Goal: Check status: Check status

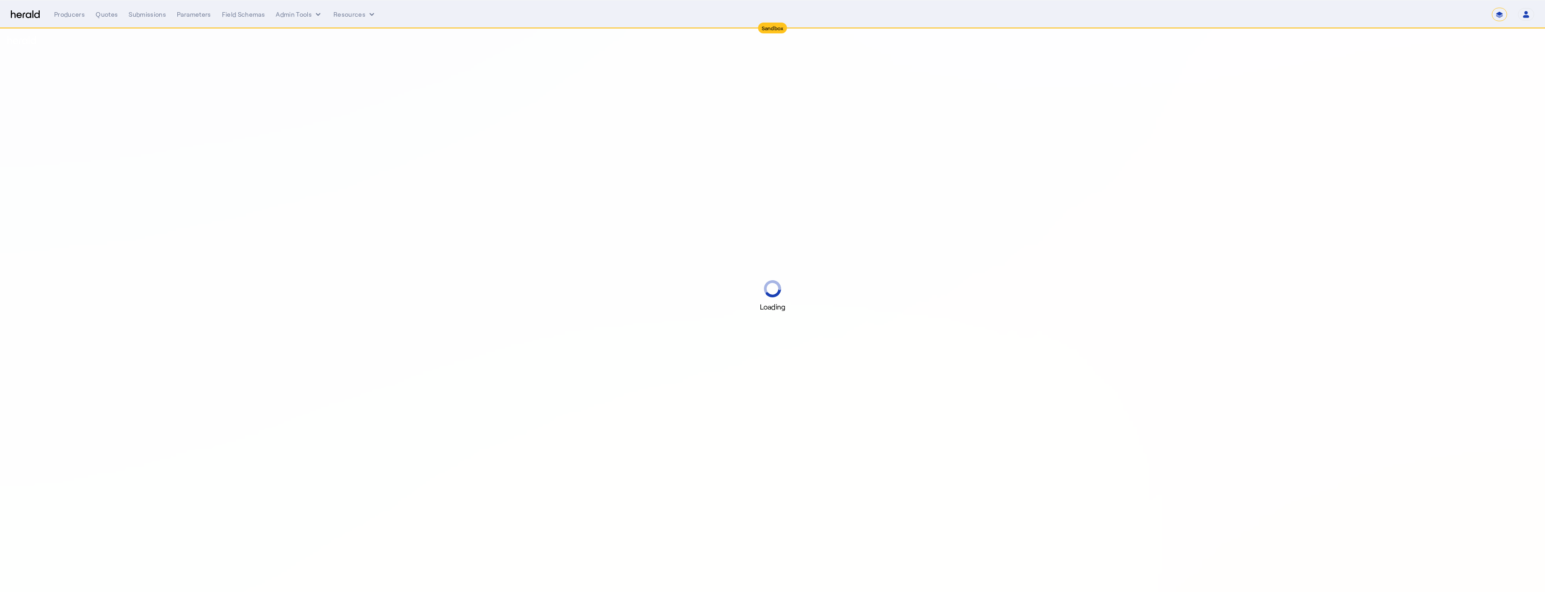
select select "*******"
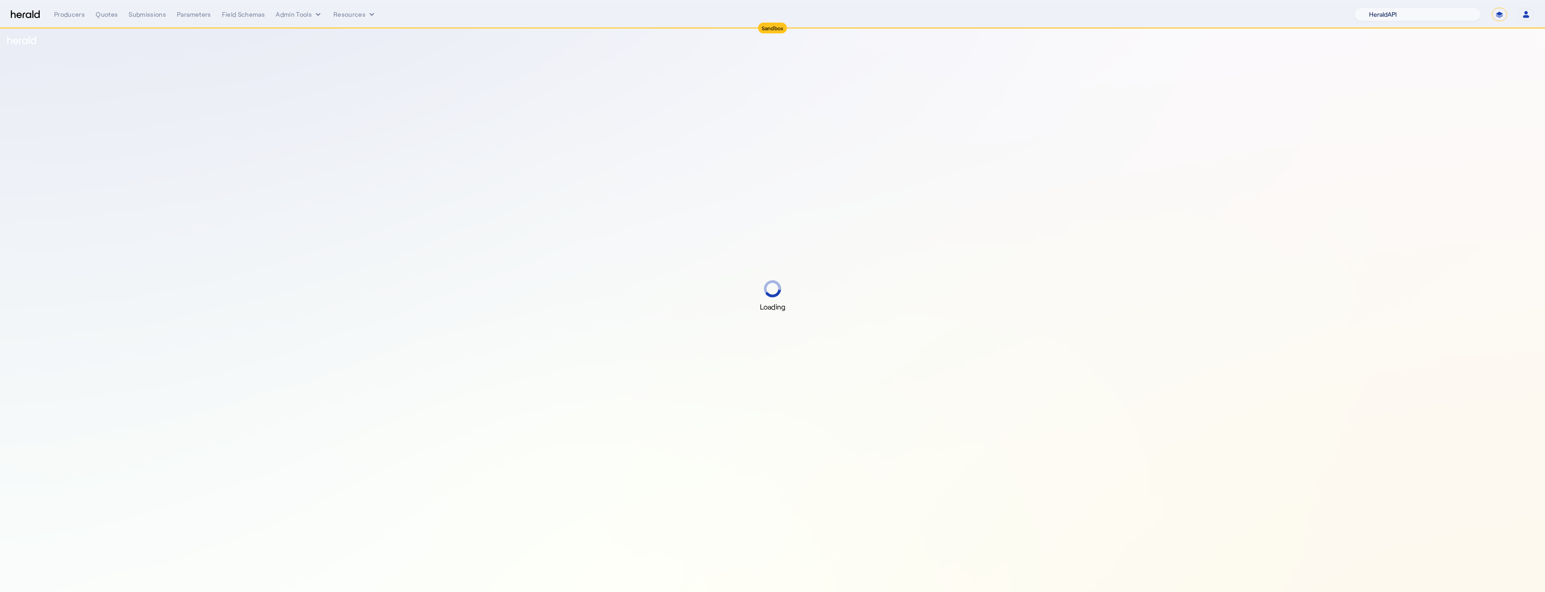
click at [1455, 15] on select "1Fort Acrisure Acturis Affinity Advisors Affinity Risk Agentero AmWins Anzen Ao…" at bounding box center [1417, 15] width 127 height 14
select select "pfm_129z_babbix"
click at [1379, 8] on select "1Fort Acrisure Acturis Affinity Advisors Affinity Risk Agentero AmWins Anzen Ao…" at bounding box center [1417, 15] width 127 height 14
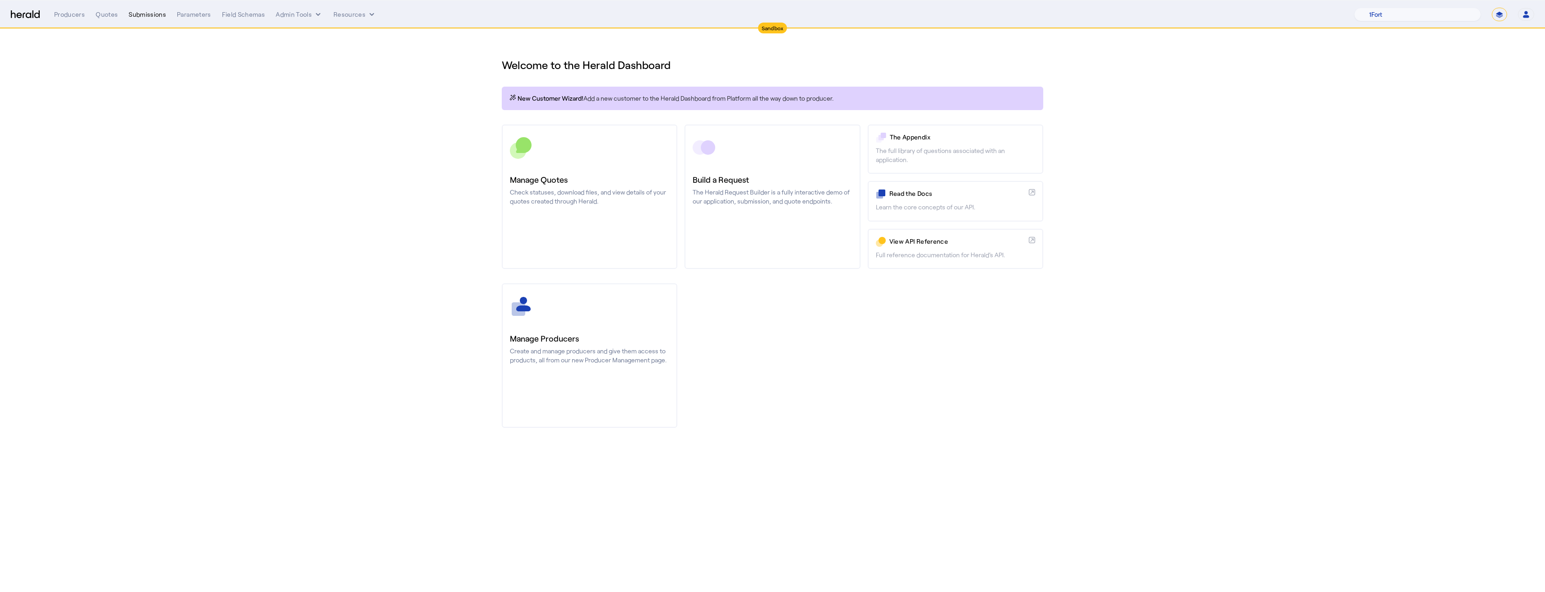
click at [157, 16] on div "Submissions" at bounding box center [147, 14] width 37 height 9
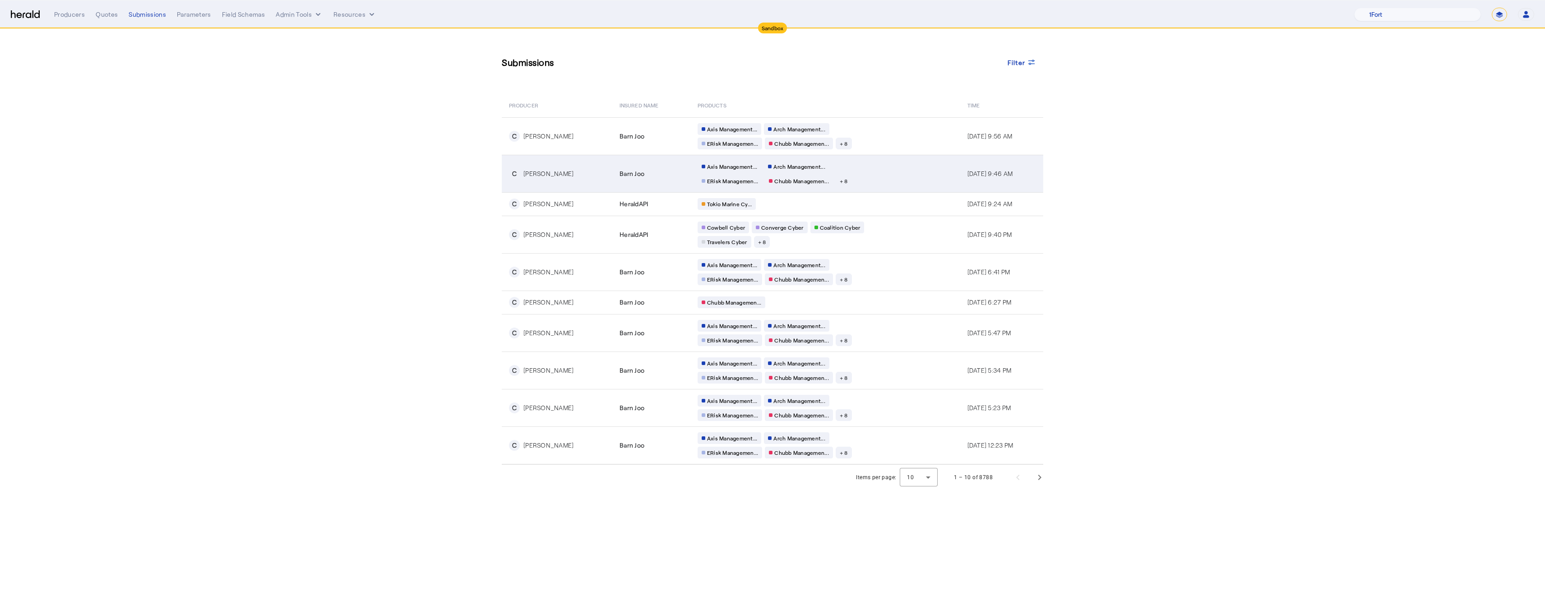
click at [755, 155] on td "Axis Management... Arch Management... ERisk Managemen... Chubb Managemen... + 8" at bounding box center [825, 173] width 270 height 37
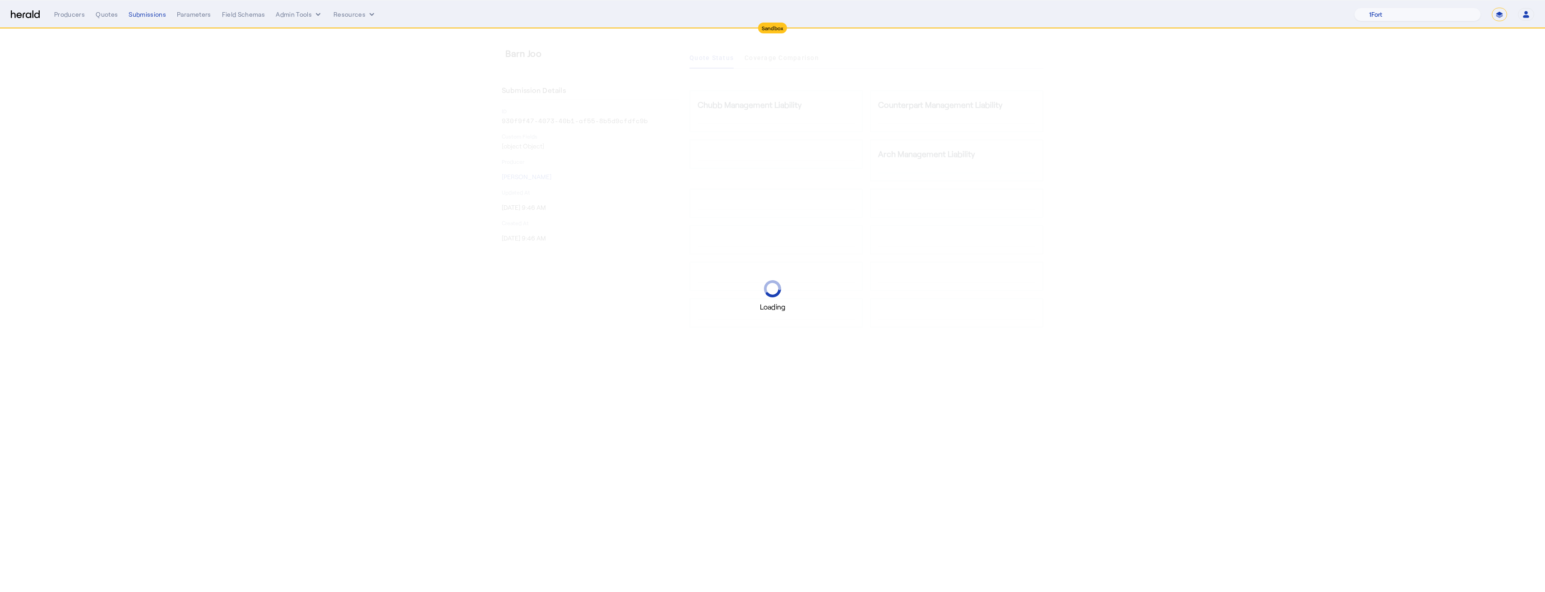
click at [755, 155] on div "Loading" at bounding box center [772, 296] width 1545 height 592
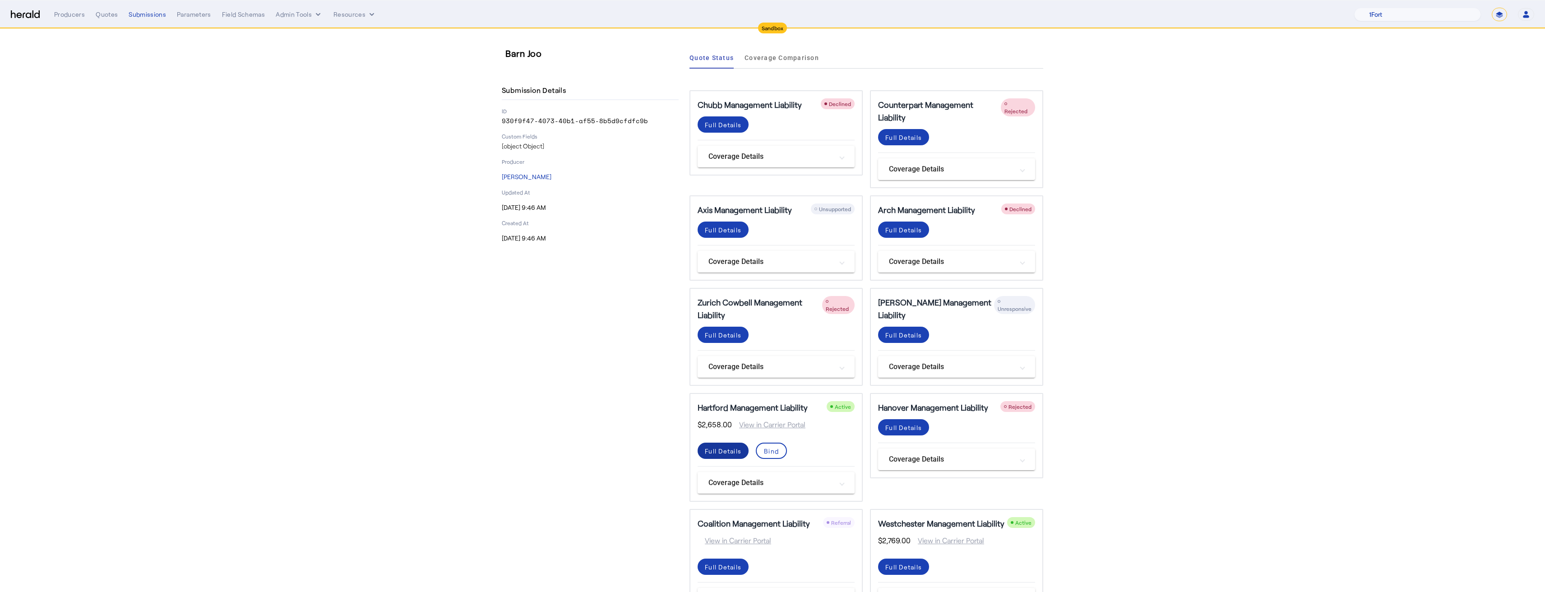
click at [721, 451] on div "Full Details" at bounding box center [723, 450] width 37 height 9
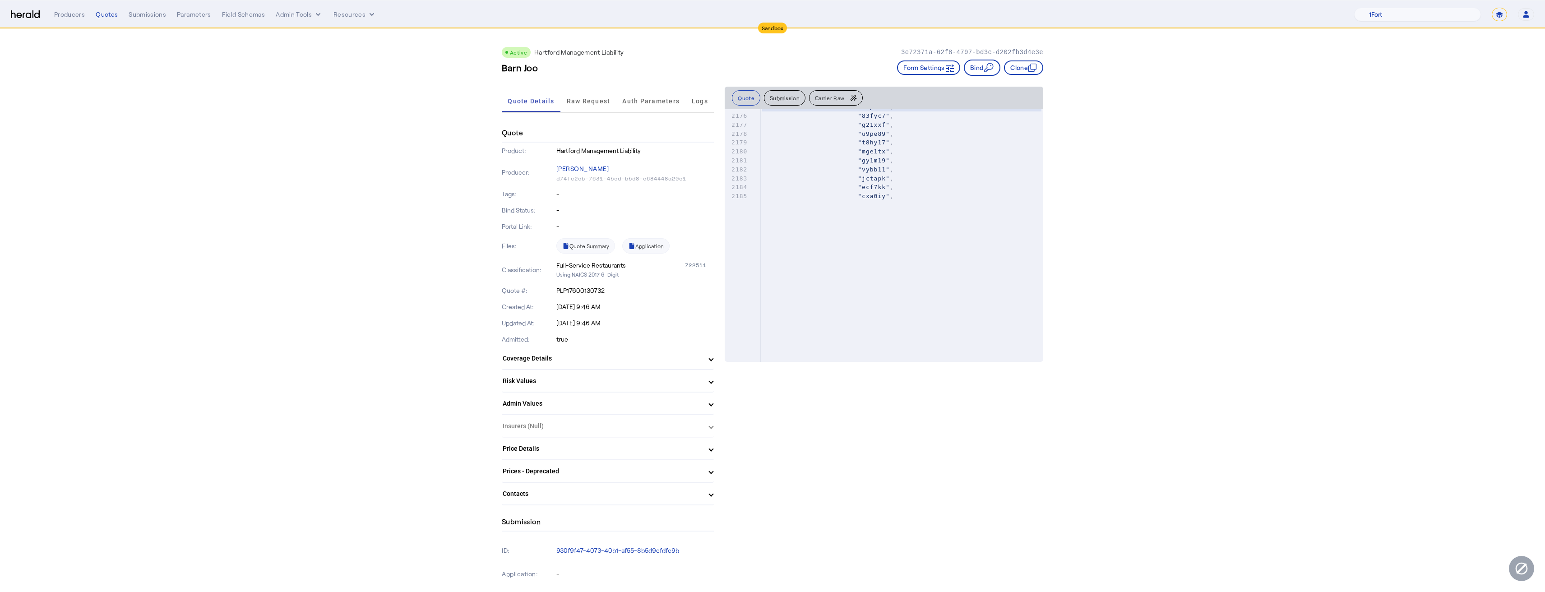
type textarea "**********"
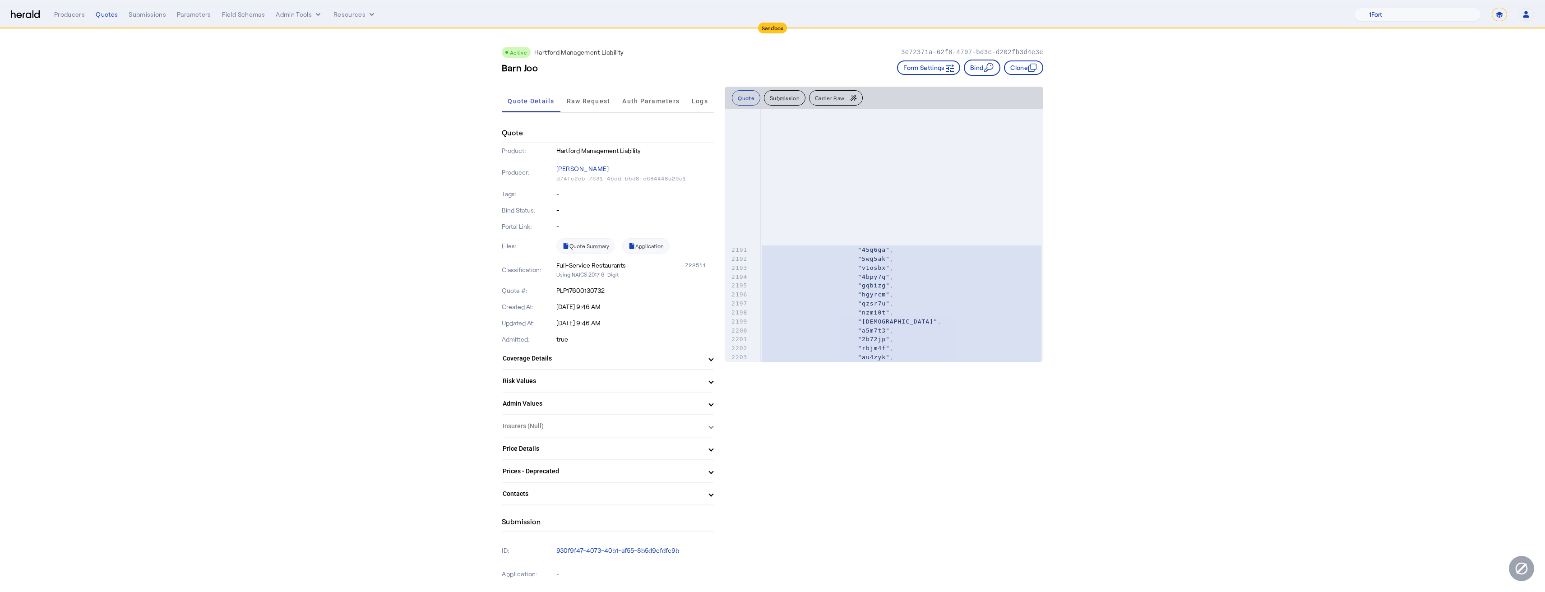
drag, startPoint x: 762, startPoint y: 119, endPoint x: 759, endPoint y: 595, distance: 476.5
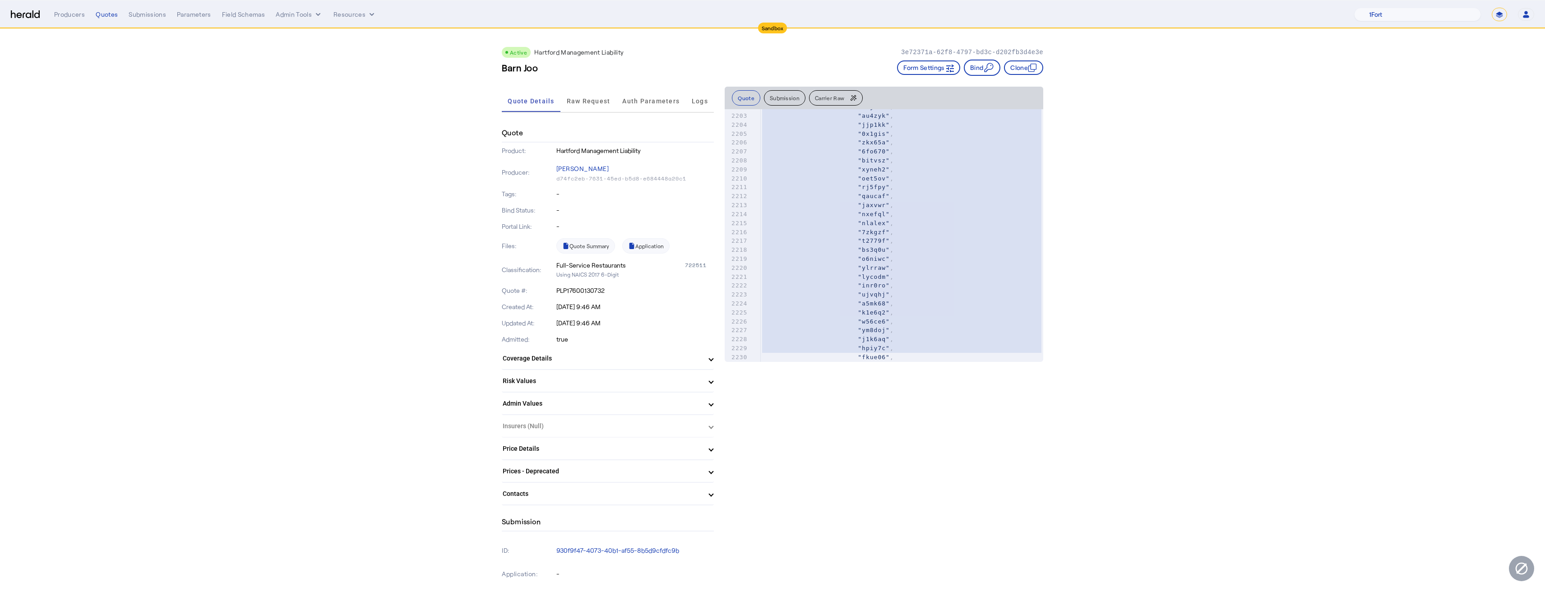
click at [975, 240] on pre ""t2779f" ," at bounding box center [901, 240] width 283 height 9
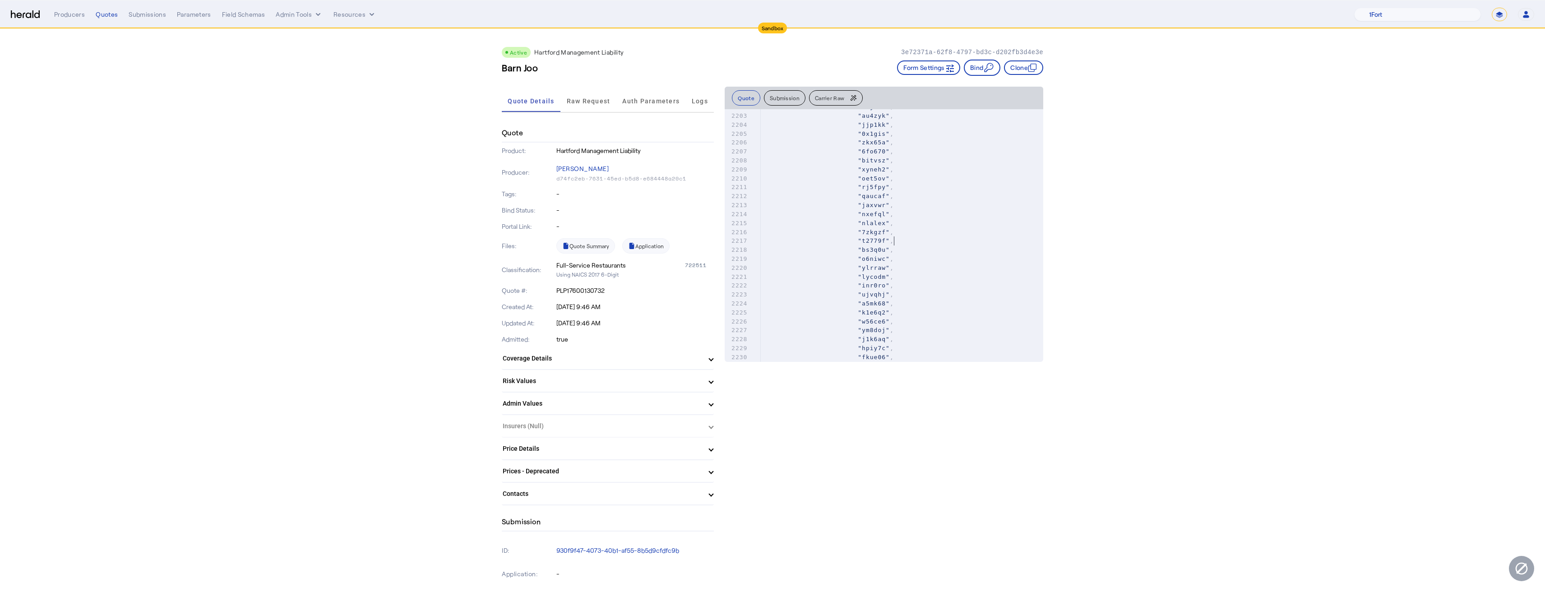
type textarea "**********"
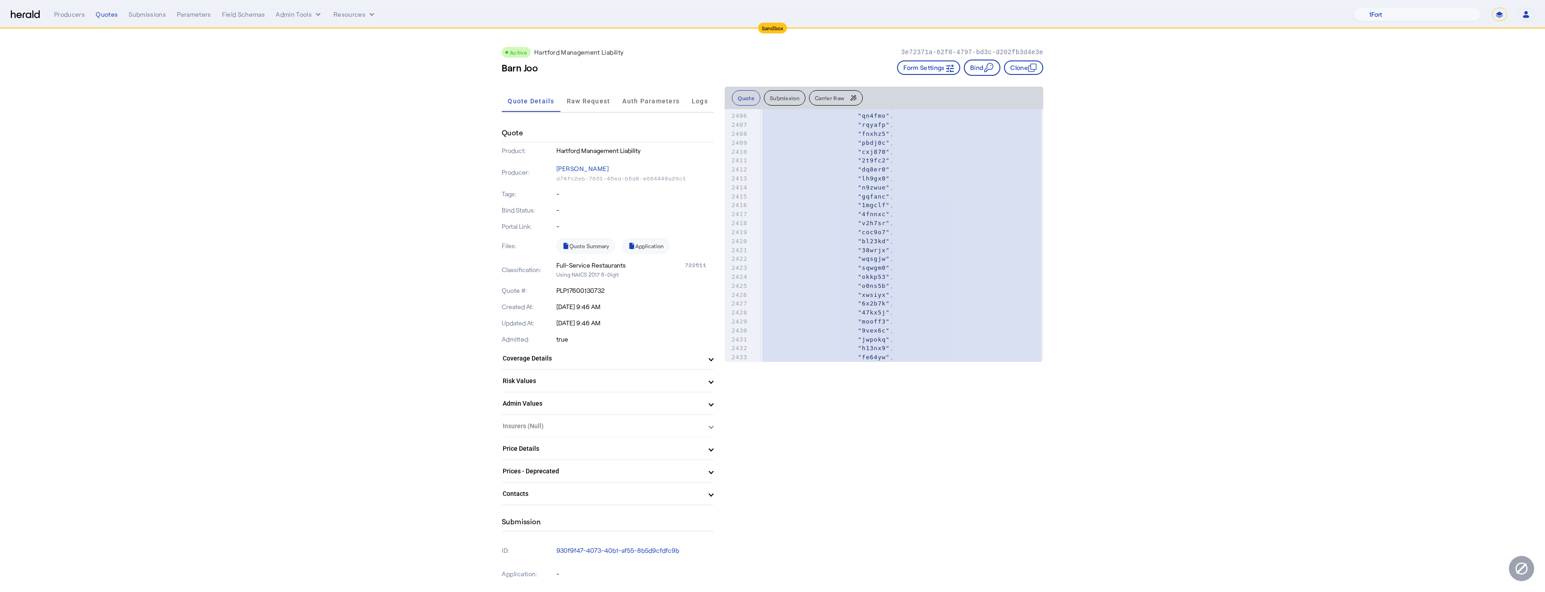
scroll to position [22802, 0]
click at [147, 26] on nav "Sandbox Menu Producers Quotes Submissions Parameters Field Schemas Admin Tools …" at bounding box center [772, 14] width 1545 height 28
click at [143, 12] on div "Submissions" at bounding box center [147, 14] width 37 height 9
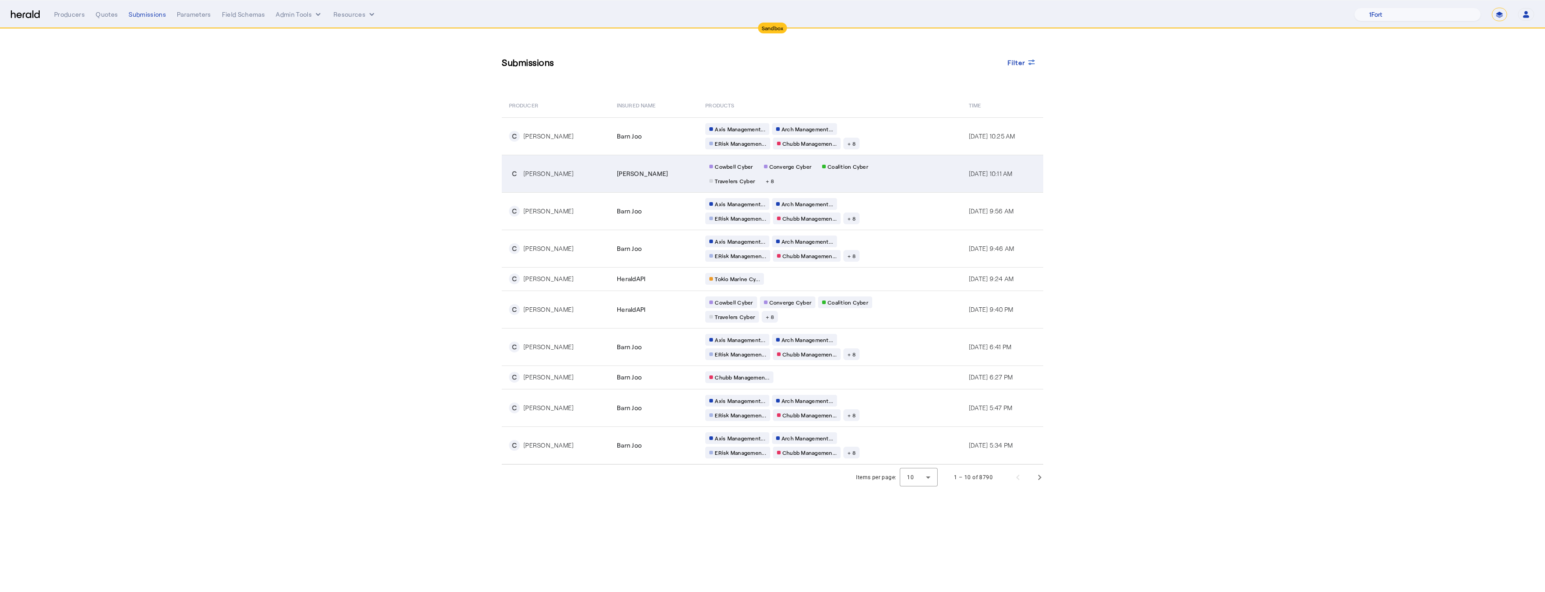
click at [595, 183] on td "C [PERSON_NAME]" at bounding box center [556, 173] width 108 height 37
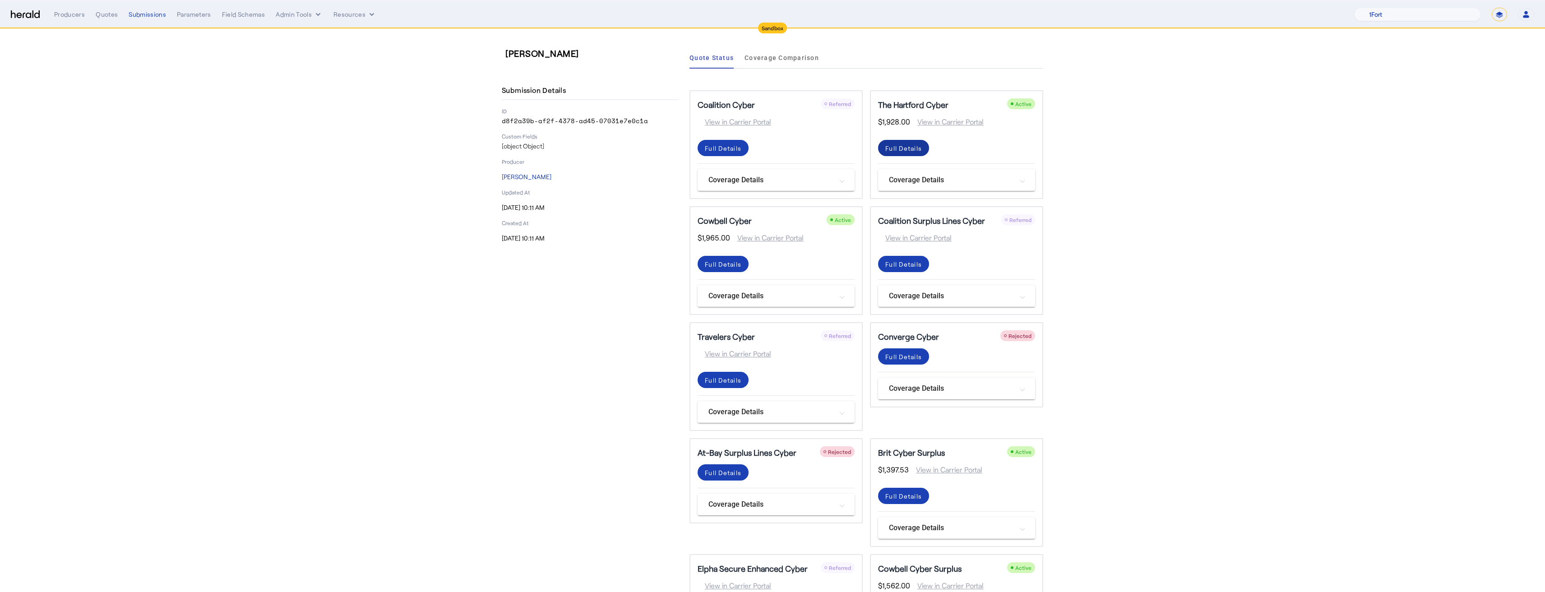
click at [910, 150] on div "Full Details" at bounding box center [903, 148] width 37 height 9
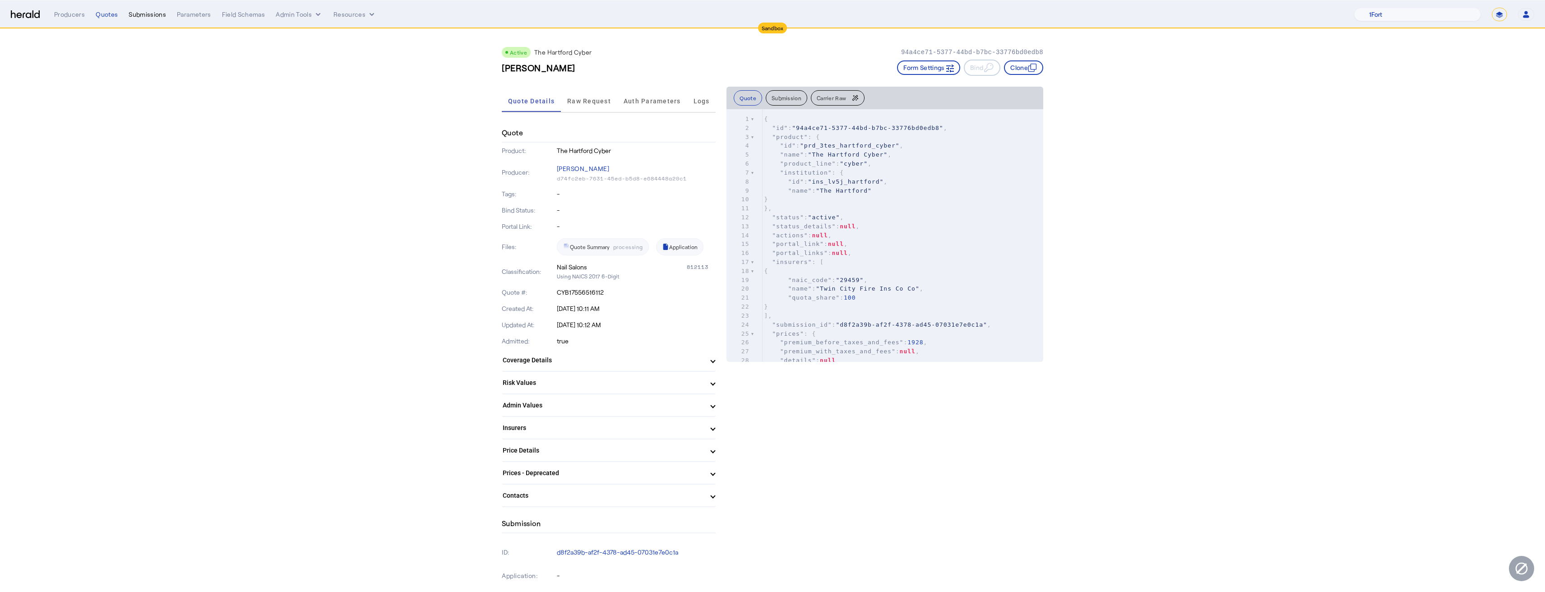
click at [158, 11] on div "Submissions" at bounding box center [147, 14] width 37 height 9
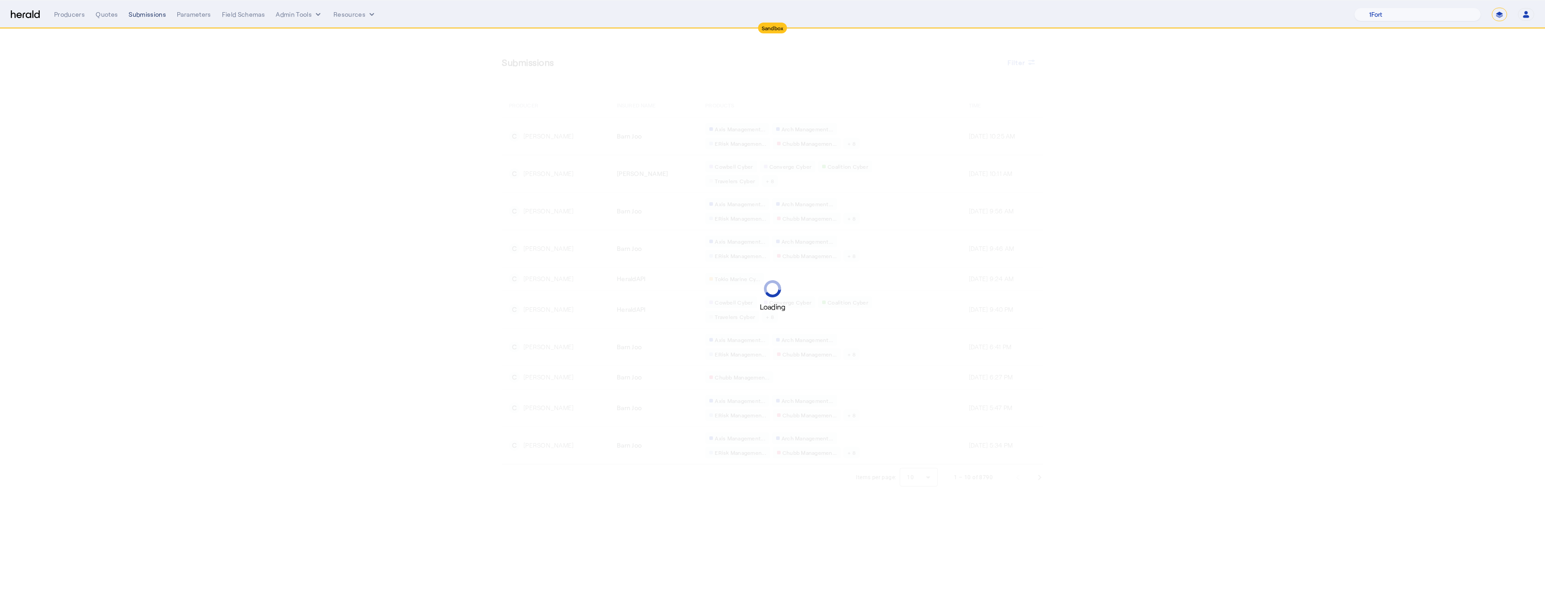
click at [158, 11] on div "Submissions" at bounding box center [147, 14] width 37 height 9
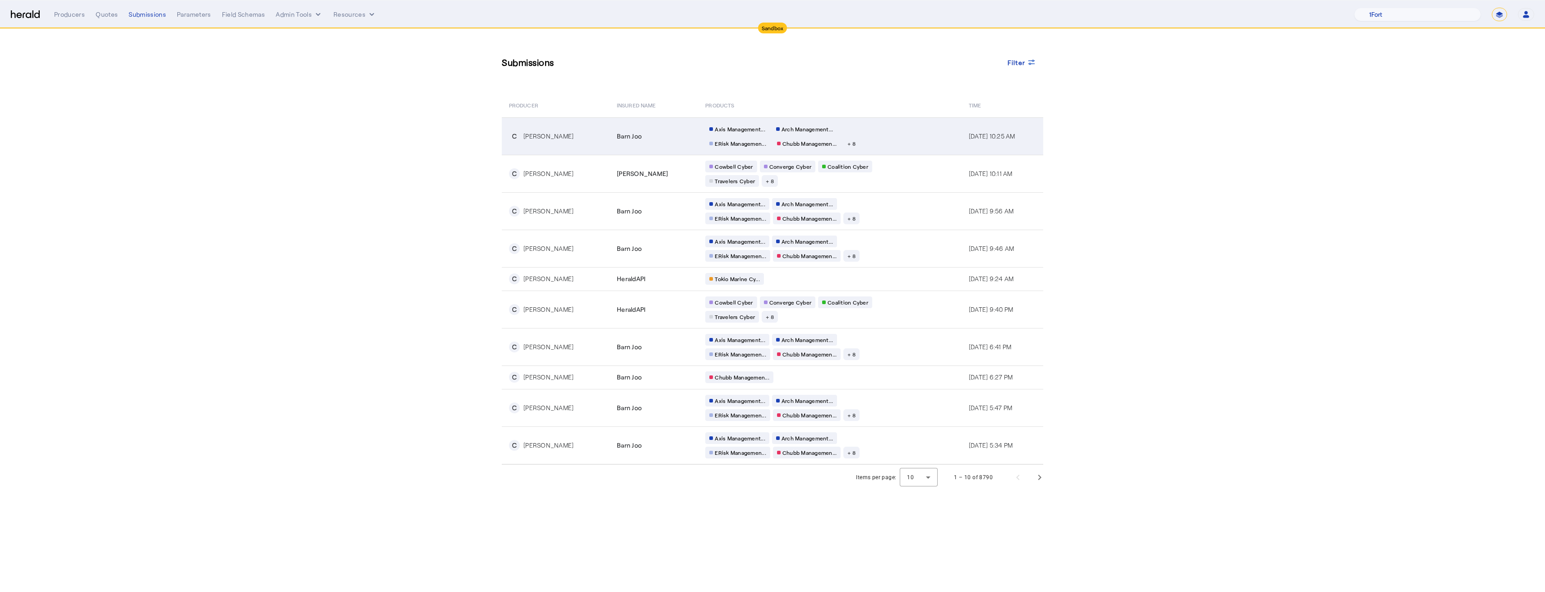
click at [637, 141] on td "Barn Joo" at bounding box center [654, 135] width 88 height 37
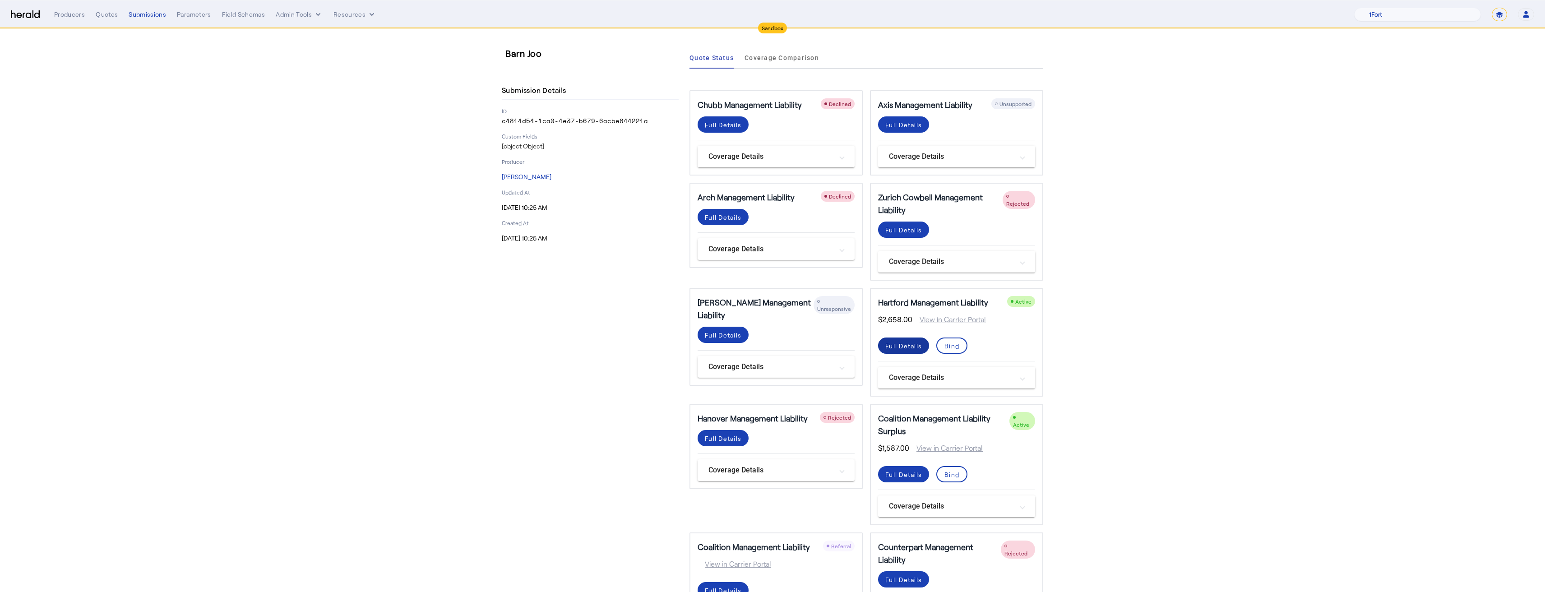
click at [925, 343] on span at bounding box center [903, 346] width 51 height 22
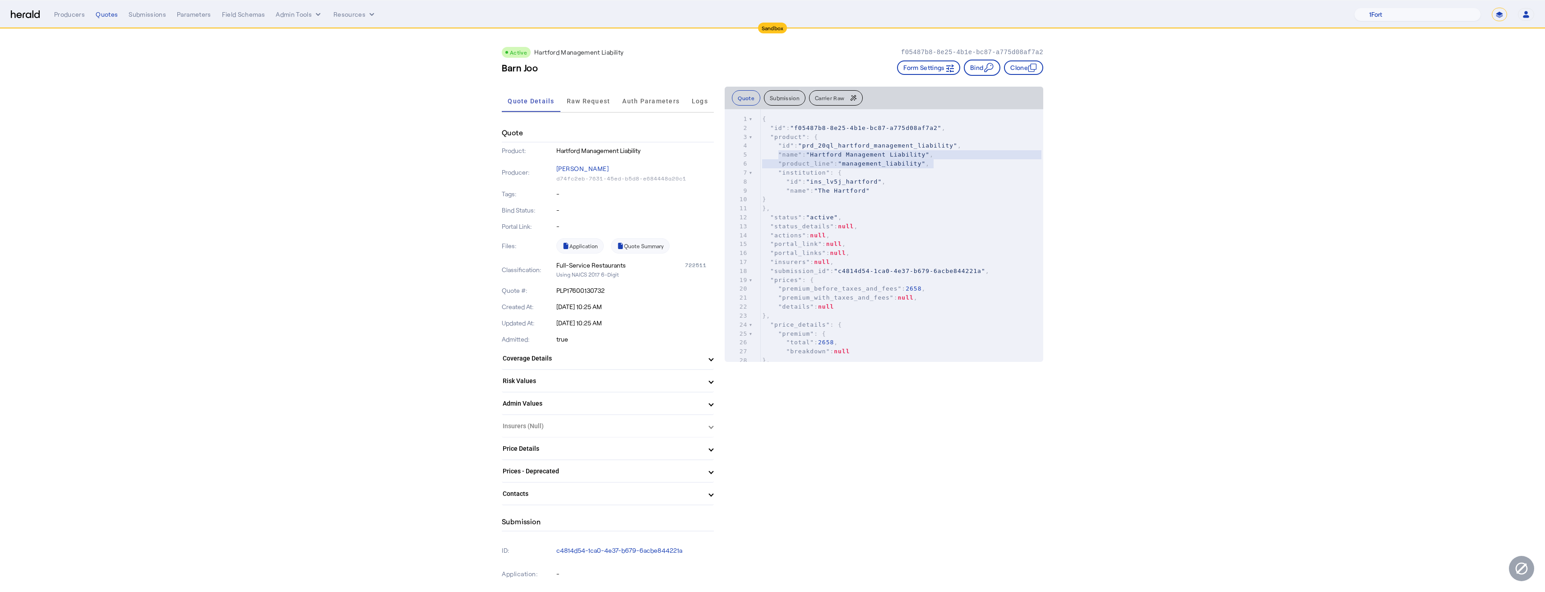
type textarea "**********"
drag, startPoint x: 941, startPoint y: 166, endPoint x: 778, endPoint y: 163, distance: 163.4
click at [778, 163] on pre ""product_line" : "management_liability" ," at bounding box center [901, 163] width 283 height 9
